Goal: Task Accomplishment & Management: Complete application form

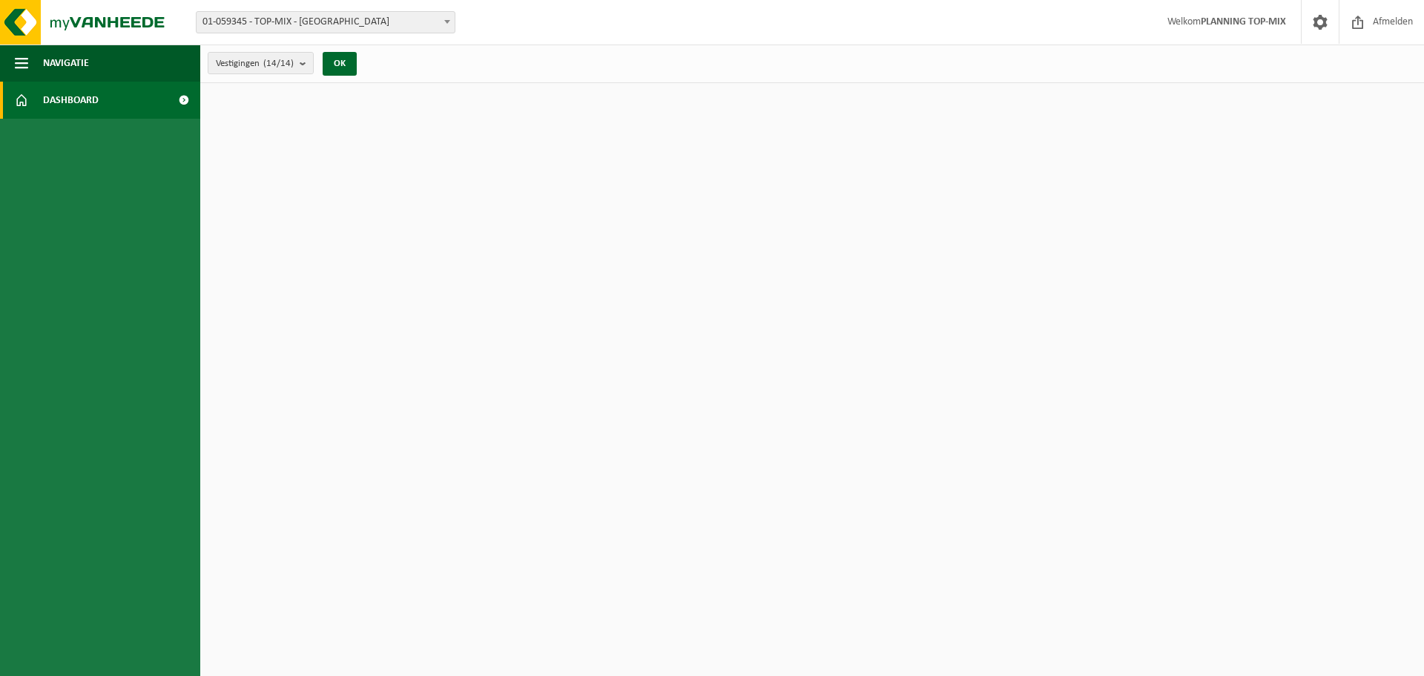
click at [1255, 24] on strong "PLANNING TOP-MIX" at bounding box center [1243, 21] width 85 height 11
click at [343, 68] on button "OK" at bounding box center [340, 64] width 34 height 24
click at [57, 56] on span "Navigatie" at bounding box center [66, 63] width 46 height 37
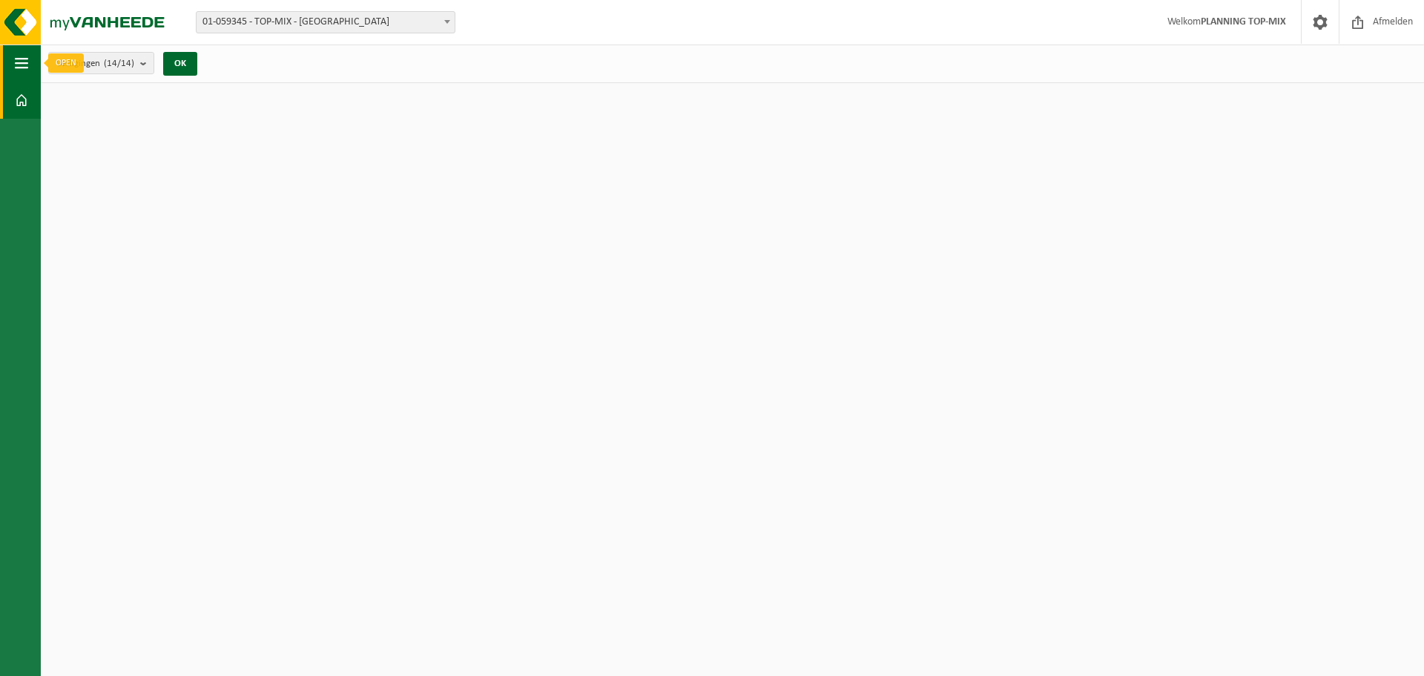
click at [14, 63] on button "Navigatie" at bounding box center [20, 63] width 41 height 37
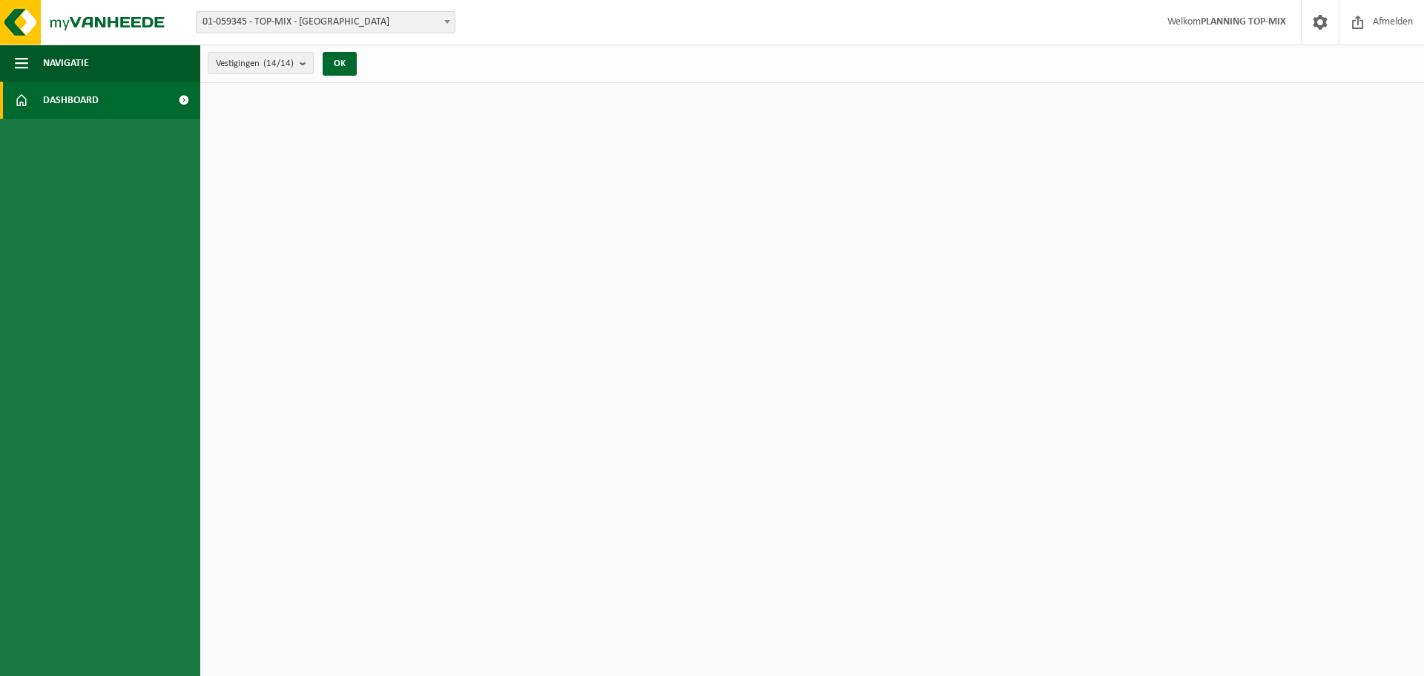
click at [49, 103] on span "Dashboard" at bounding box center [71, 100] width 56 height 37
click at [1406, 16] on span "Afmelden" at bounding box center [1393, 22] width 47 height 44
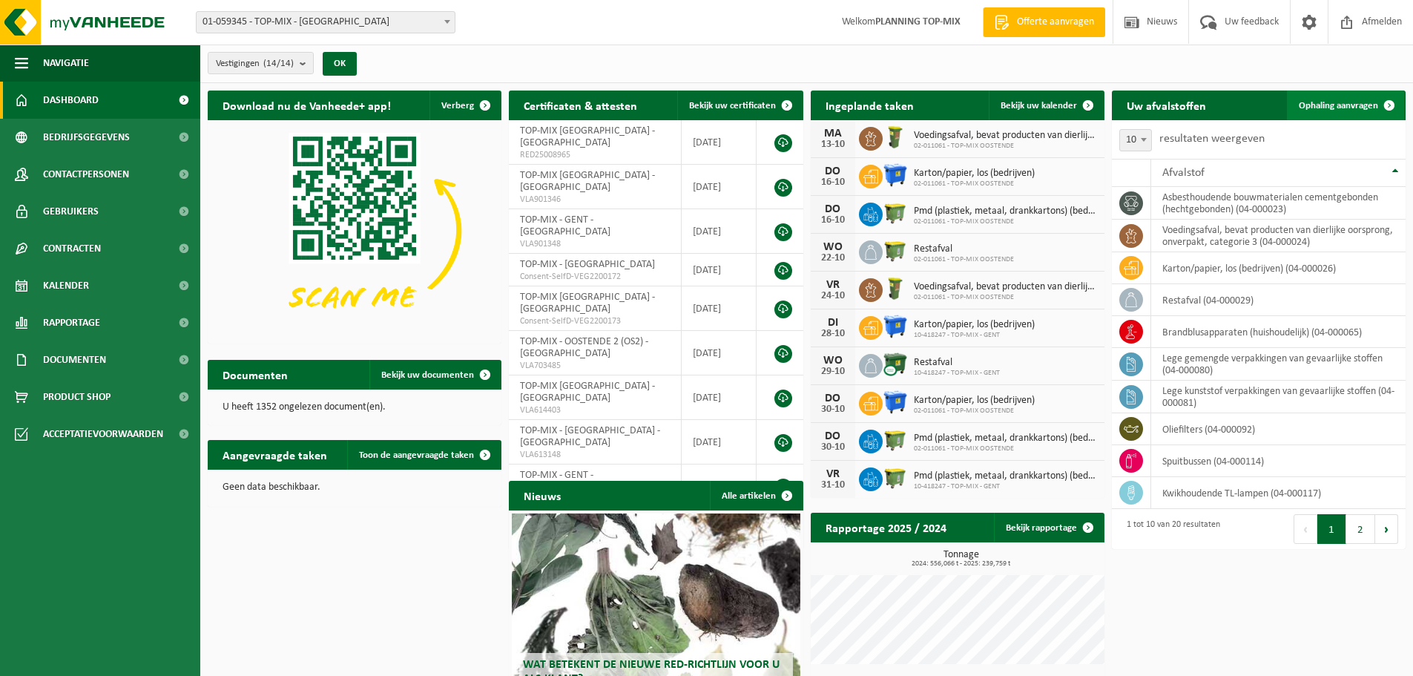
click at [1354, 109] on span "Ophaling aanvragen" at bounding box center [1338, 106] width 79 height 10
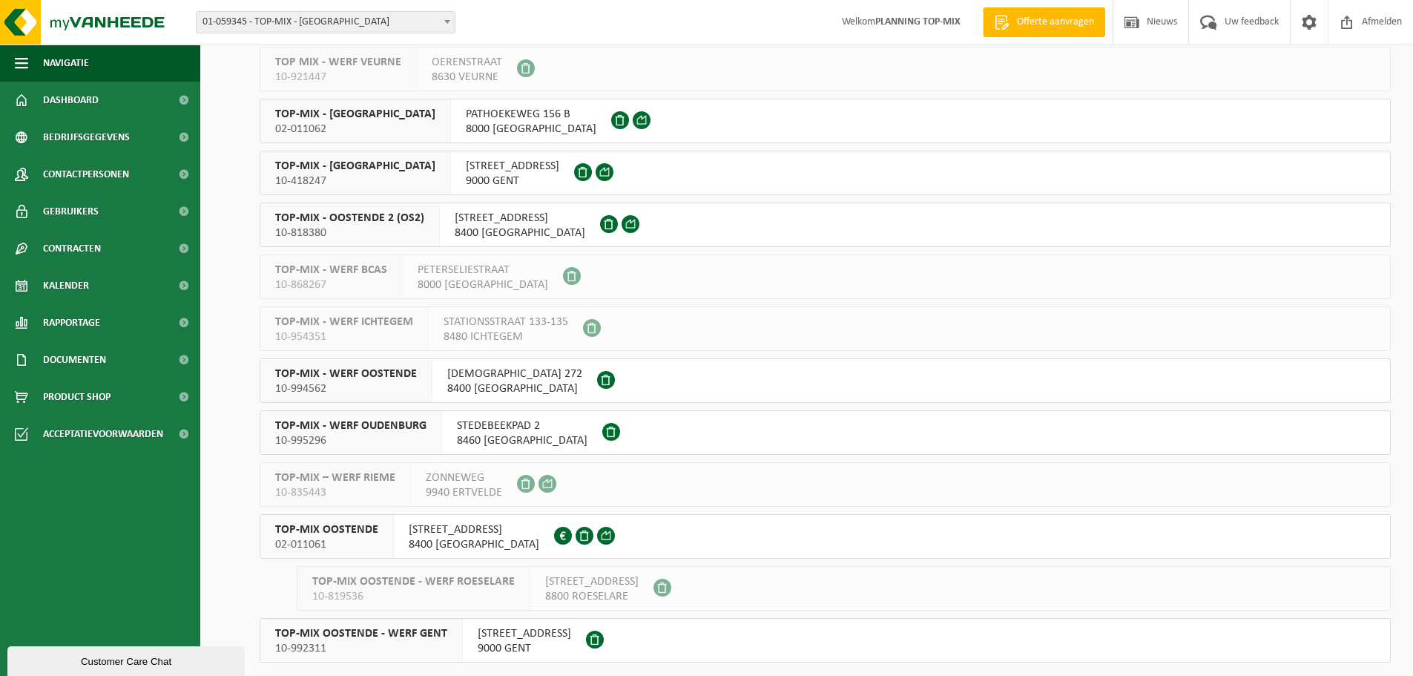
scroll to position [223, 0]
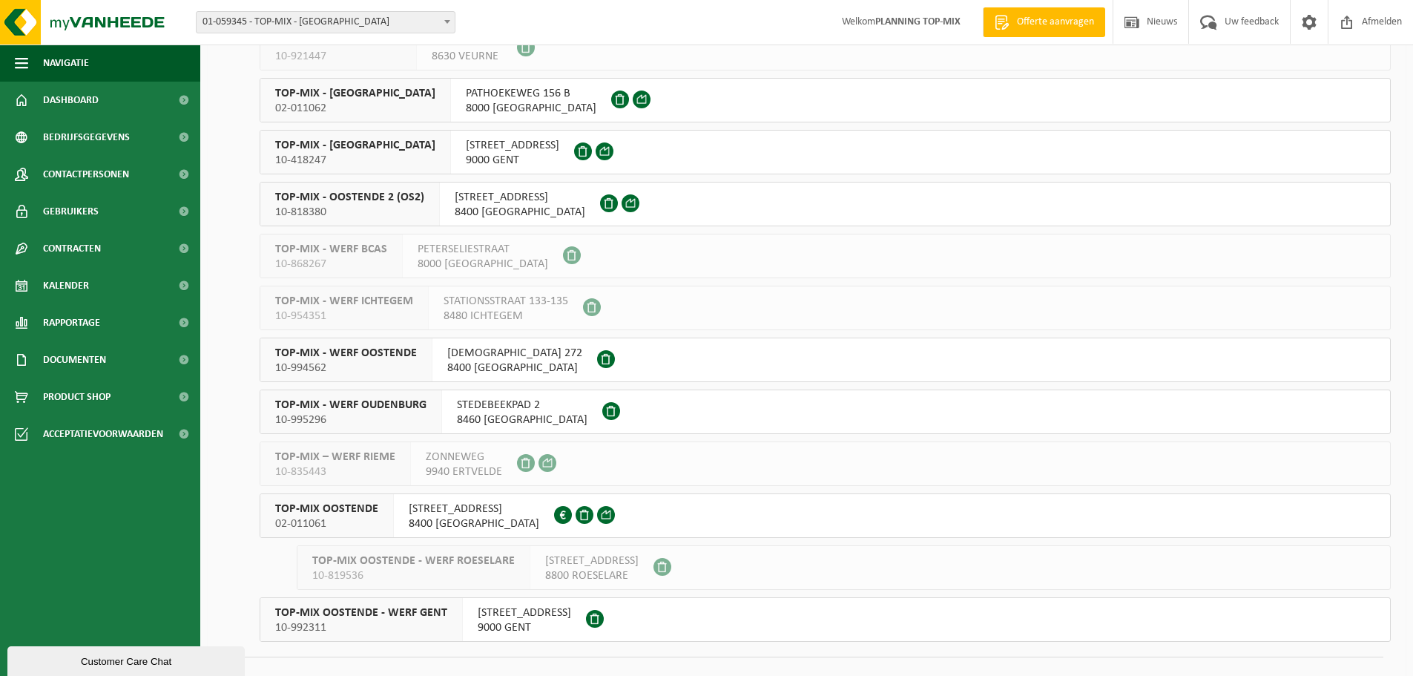
click at [502, 521] on span "8400 OOSTENDE" at bounding box center [474, 523] width 131 height 15
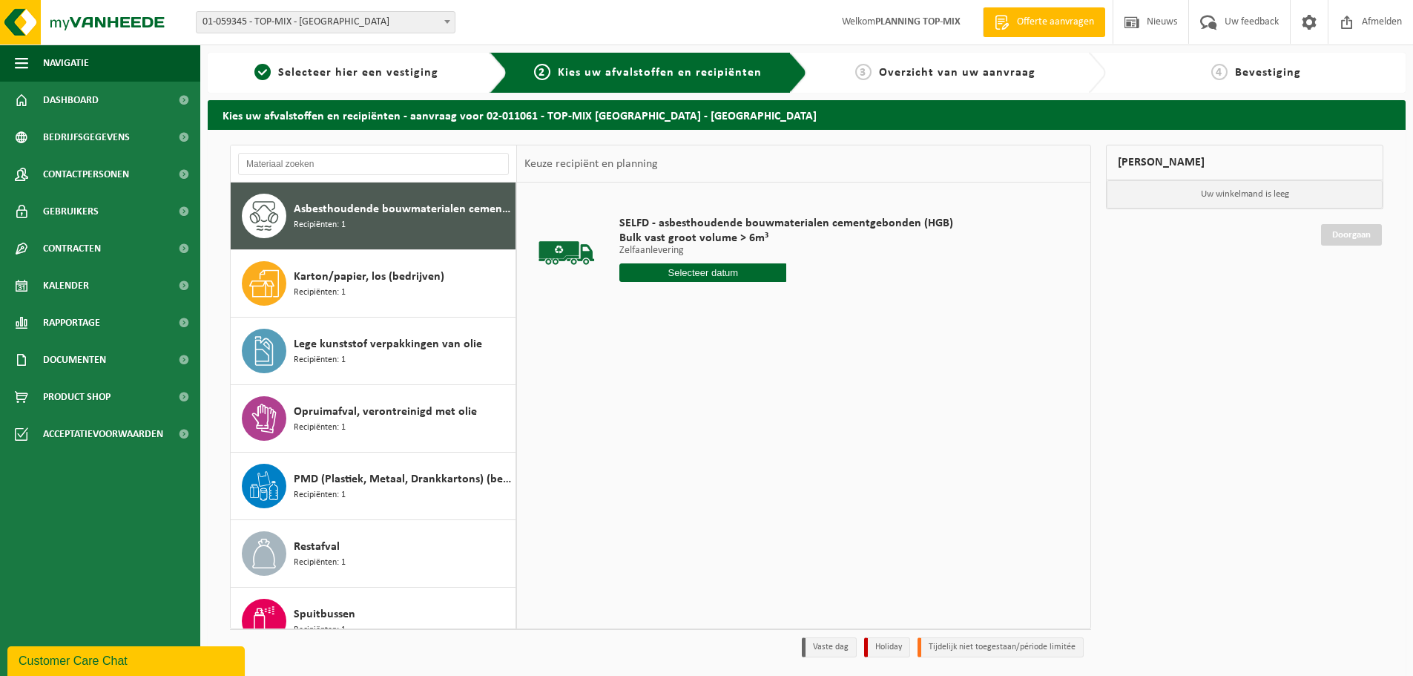
click at [736, 269] on input "text" at bounding box center [703, 272] width 167 height 19
click at [667, 413] on div "14" at bounding box center [659, 404] width 26 height 24
type input "Van [DATE]"
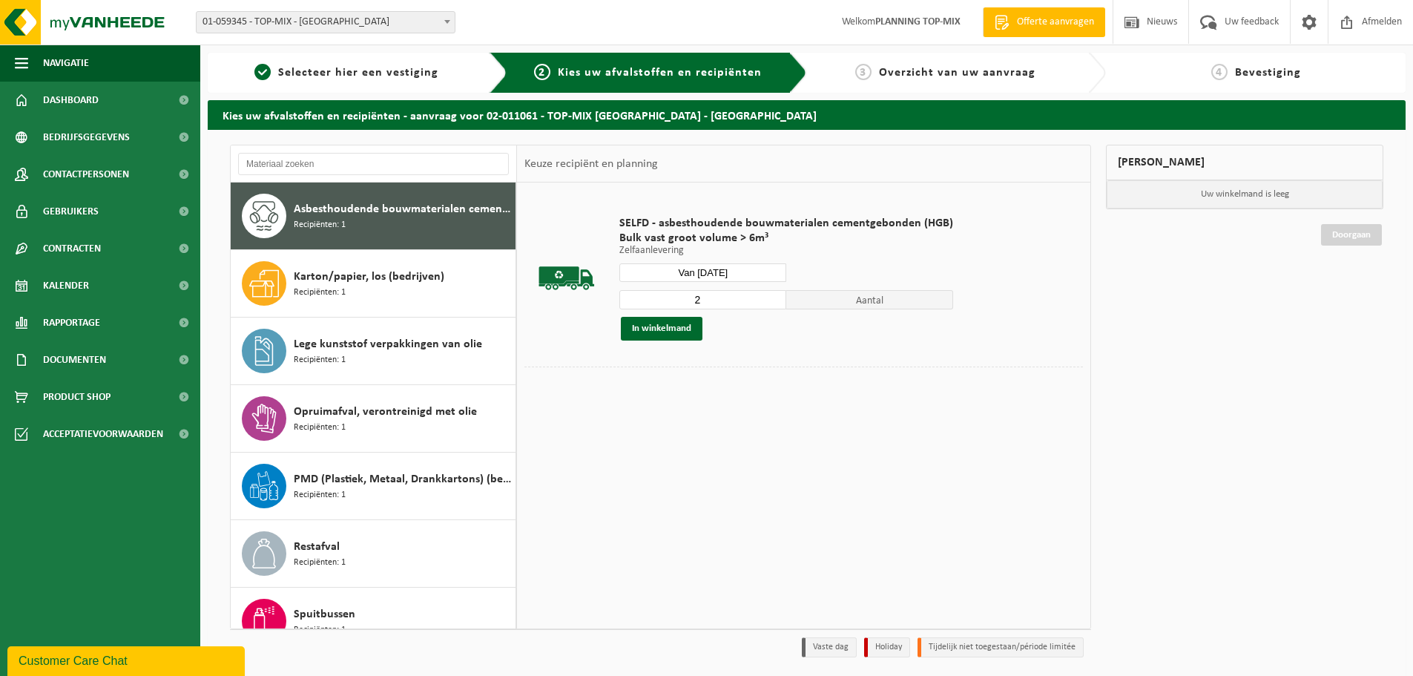
type input "2"
click at [769, 297] on input "2" at bounding box center [703, 299] width 167 height 19
click at [686, 332] on button "In winkelmand" at bounding box center [662, 329] width 82 height 24
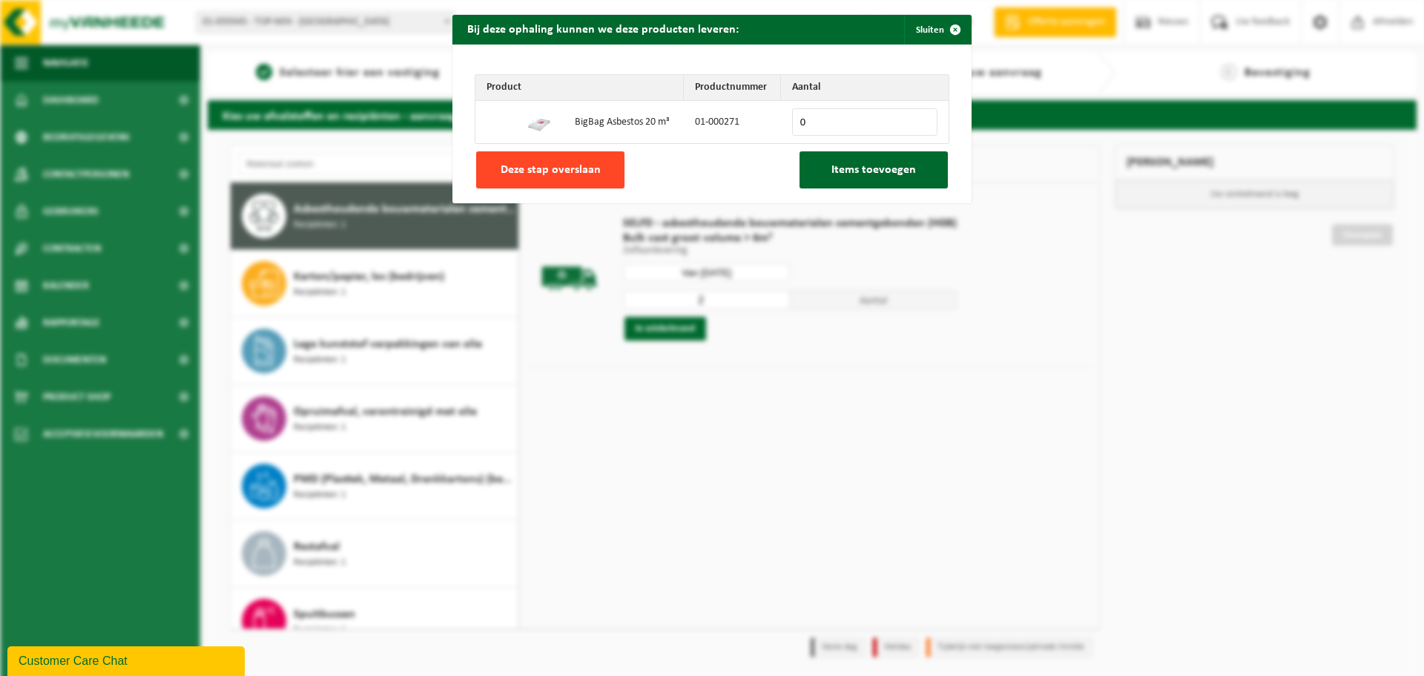
click at [556, 165] on span "Deze stap overslaan" at bounding box center [551, 170] width 100 height 12
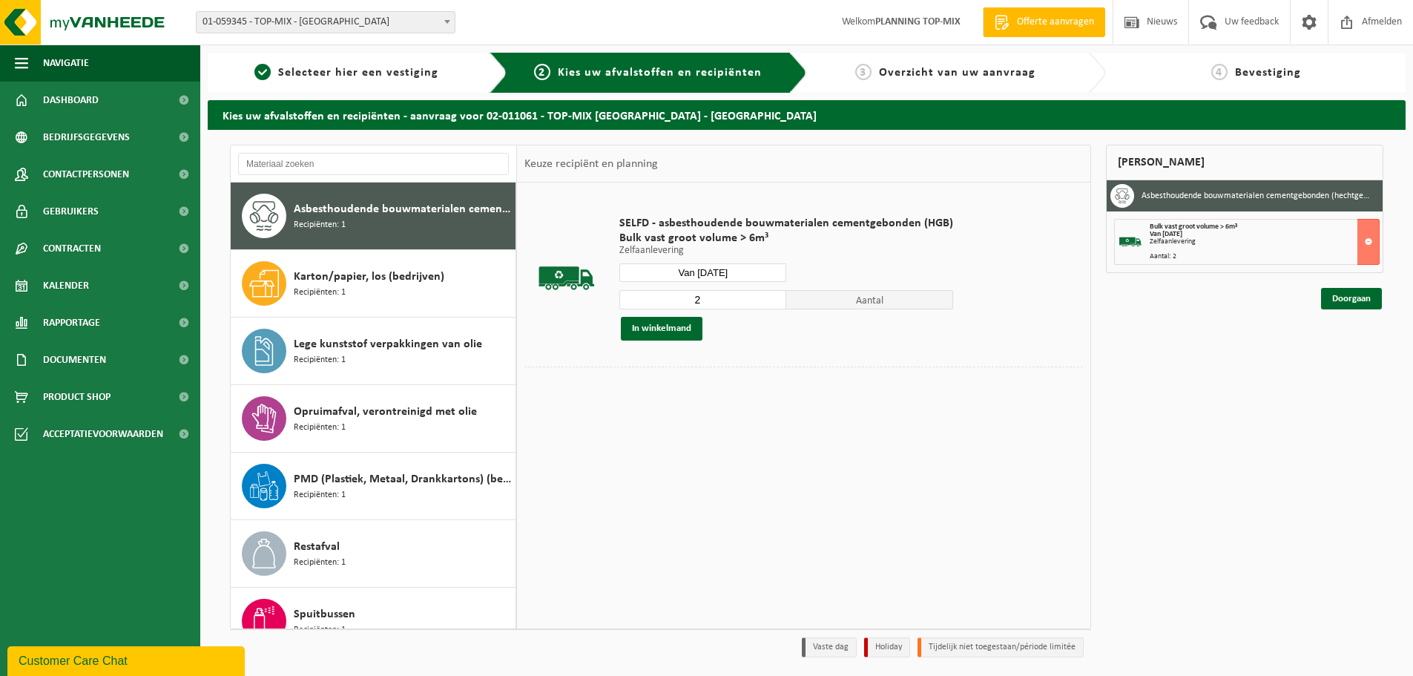
scroll to position [49, 0]
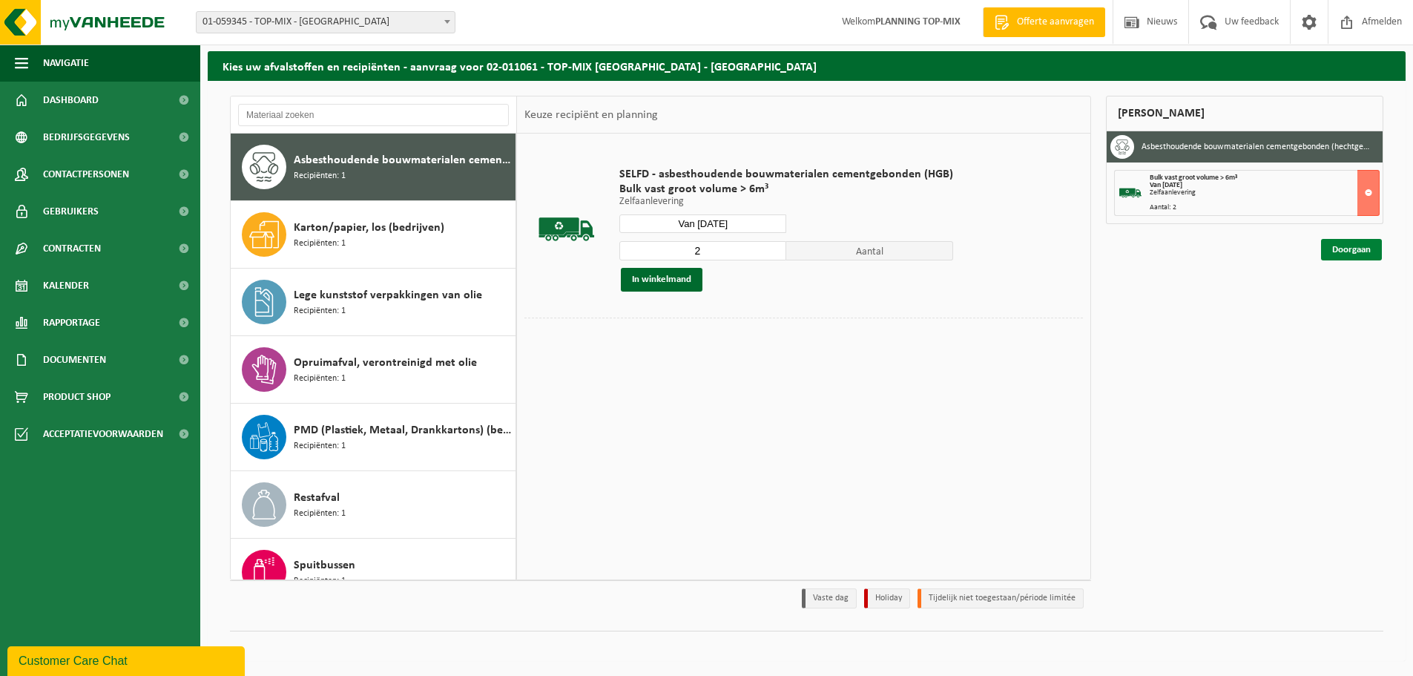
click at [1378, 252] on link "Doorgaan" at bounding box center [1351, 250] width 61 height 22
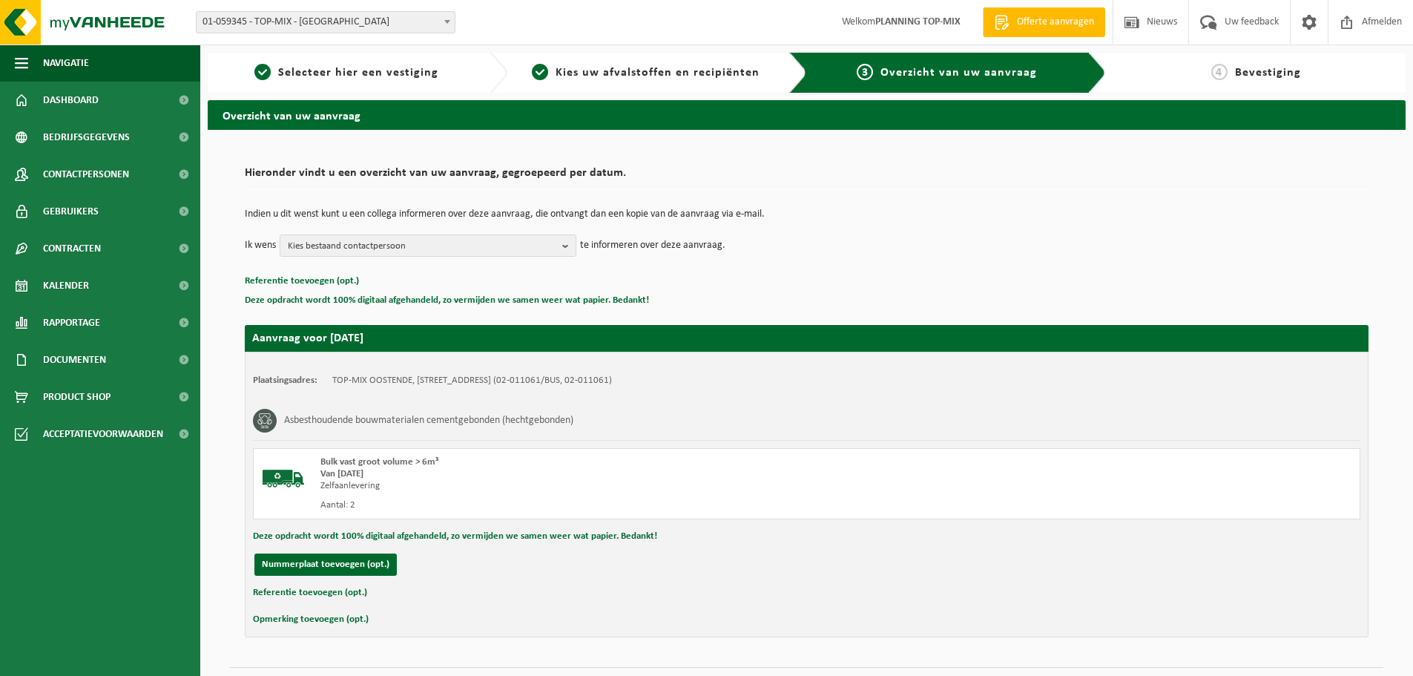
scroll to position [36, 0]
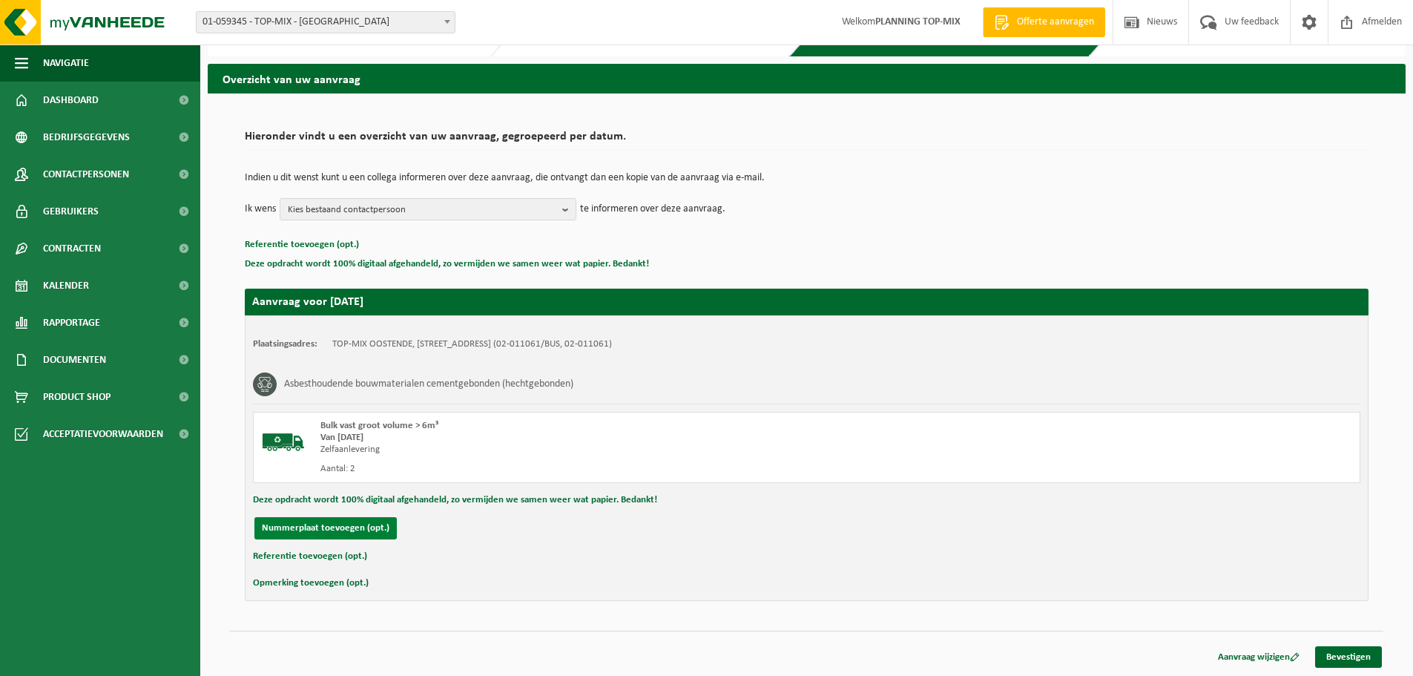
click at [340, 530] on button "Nummerplaat toevoegen (opt.)" at bounding box center [325, 528] width 142 height 22
click at [379, 525] on input "text" at bounding box center [487, 528] width 334 height 22
type input "2EWP314"
click at [1335, 654] on link "Bevestigen" at bounding box center [1348, 657] width 67 height 22
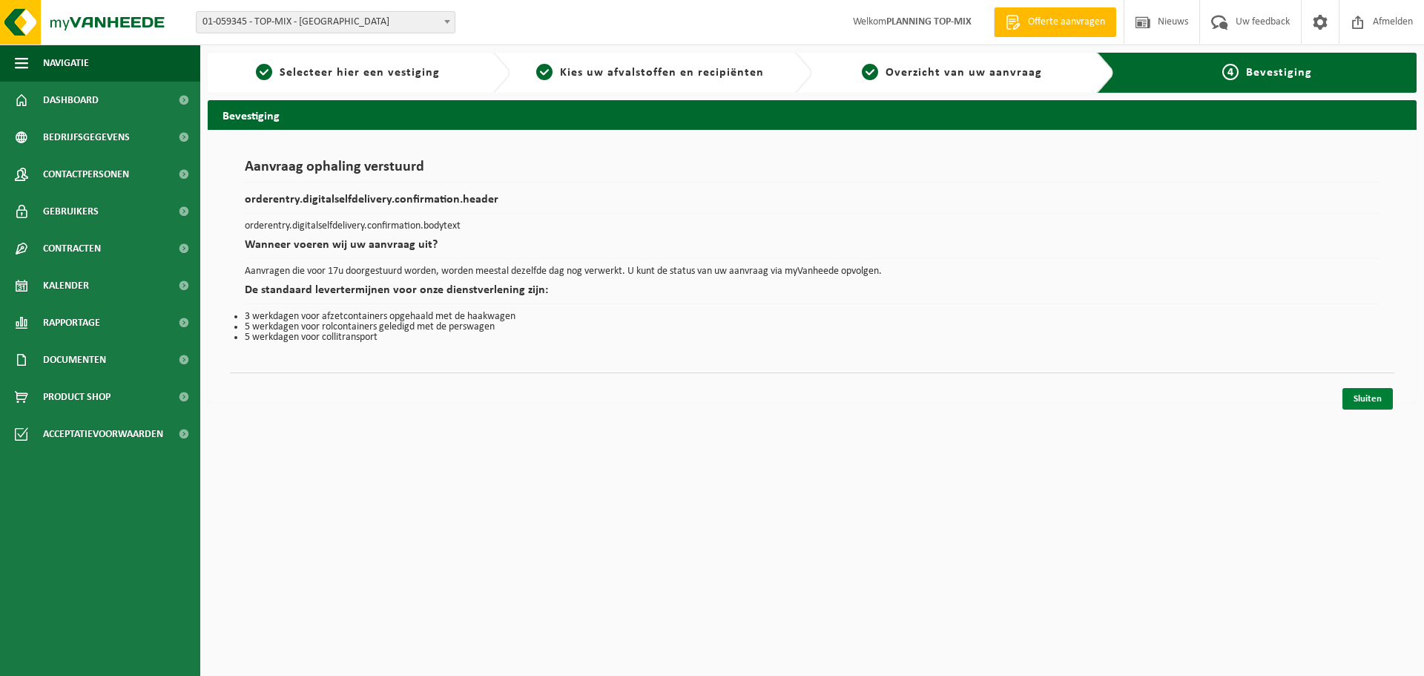
click at [1367, 401] on link "Sluiten" at bounding box center [1368, 399] width 50 height 22
